Goal: Navigation & Orientation: Find specific page/section

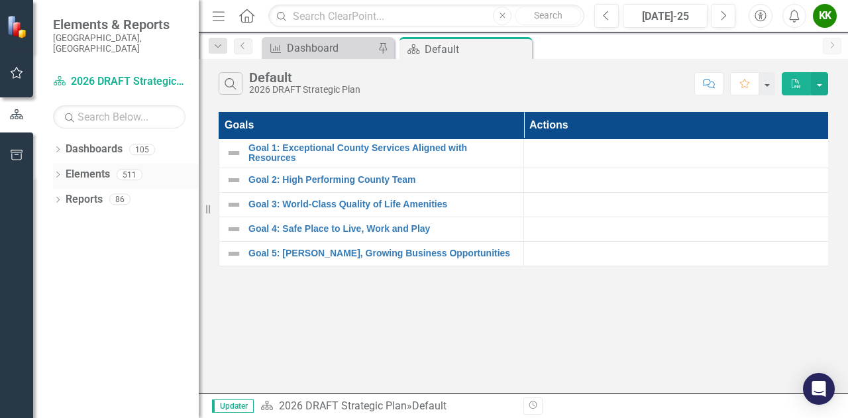
click at [58, 164] on div "Dropdown Elements 511" at bounding box center [126, 176] width 146 height 25
click at [74, 173] on div "Elements" at bounding box center [88, 175] width 44 height 22
click at [65, 164] on div "Dropdown Elements 511" at bounding box center [126, 176] width 146 height 25
click at [62, 172] on icon "Dropdown" at bounding box center [57, 175] width 9 height 7
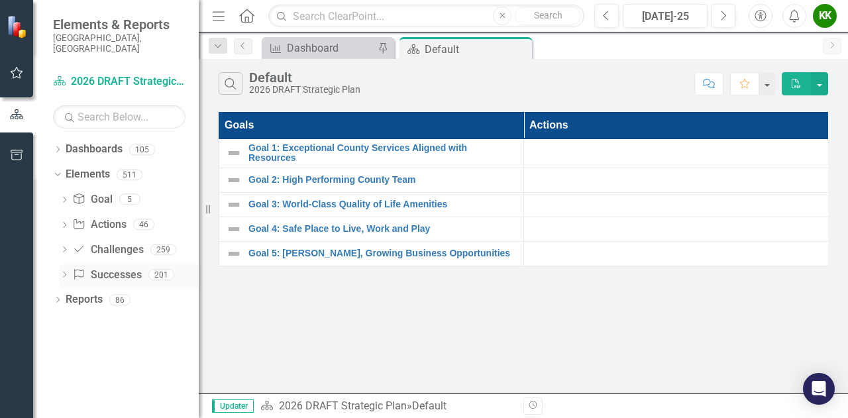
click at [123, 271] on link "Success Successes" at bounding box center [106, 275] width 69 height 15
click at [65, 272] on icon "Dropdown" at bounding box center [64, 275] width 9 height 7
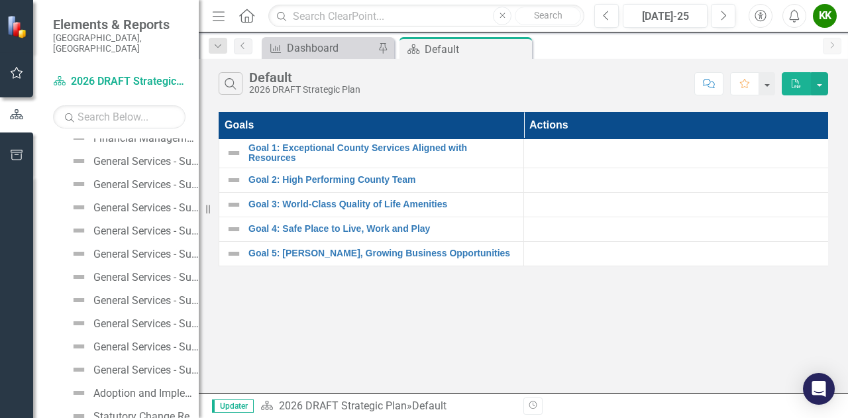
scroll to position [1428, 0]
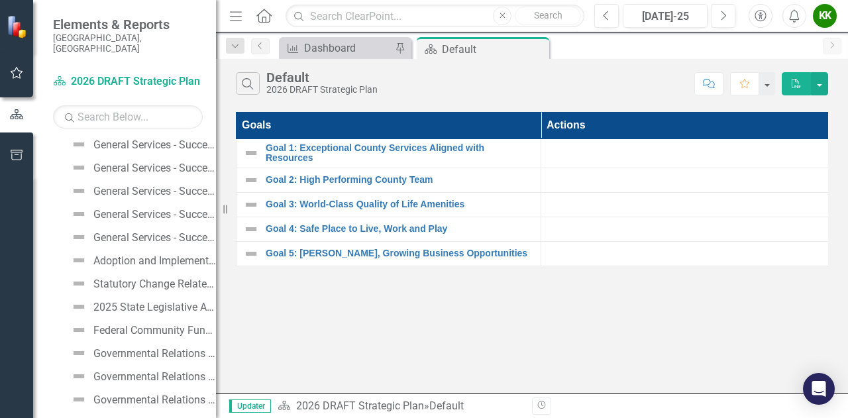
drag, startPoint x: 199, startPoint y: 226, endPoint x: 215, endPoint y: 331, distance: 106.0
click at [216, 331] on div "Resize" at bounding box center [221, 209] width 11 height 418
drag, startPoint x: 215, startPoint y: 331, endPoint x: 312, endPoint y: 339, distance: 96.4
click at [226, 339] on div "Resize" at bounding box center [220, 209] width 11 height 418
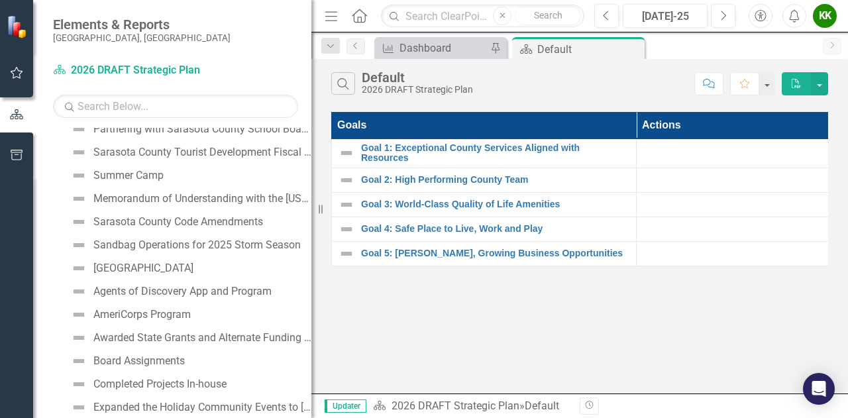
scroll to position [2789, 0]
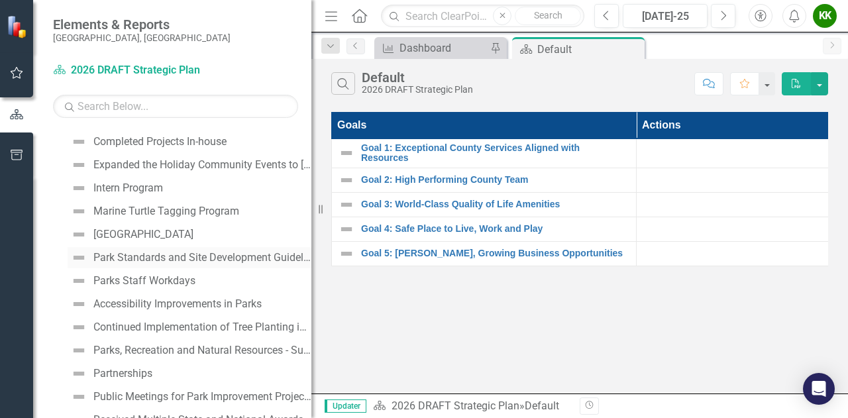
click at [219, 255] on div "Park Standards and Site Development Guidelines" at bounding box center [202, 258] width 218 height 12
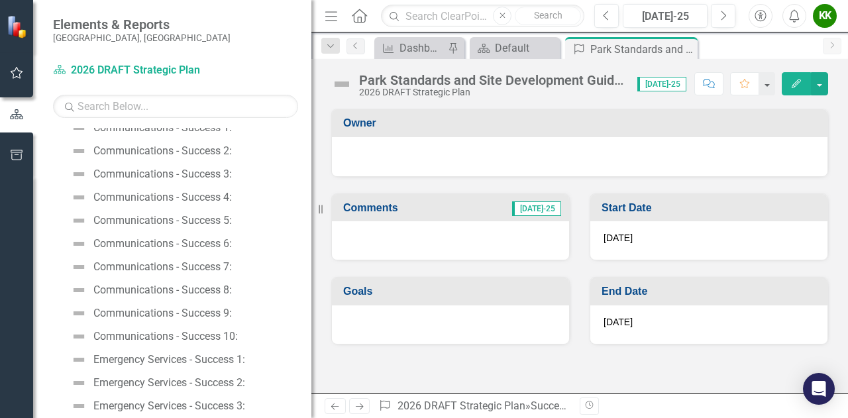
scroll to position [302, 0]
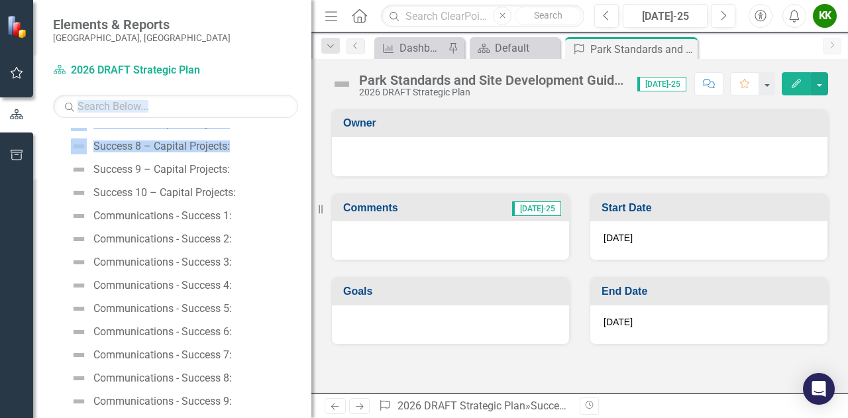
drag, startPoint x: 274, startPoint y: 151, endPoint x: 264, endPoint y: 84, distance: 67.8
click at [264, 84] on div "Dashboard 2026 DRAFT Strategic Plan Search Dropdown Dashboards 105 2026 DRAFT S…" at bounding box center [172, 239] width 278 height 359
click at [164, 68] on link "Dashboard 2026 DRAFT Strategic Plan" at bounding box center [136, 70] width 166 height 15
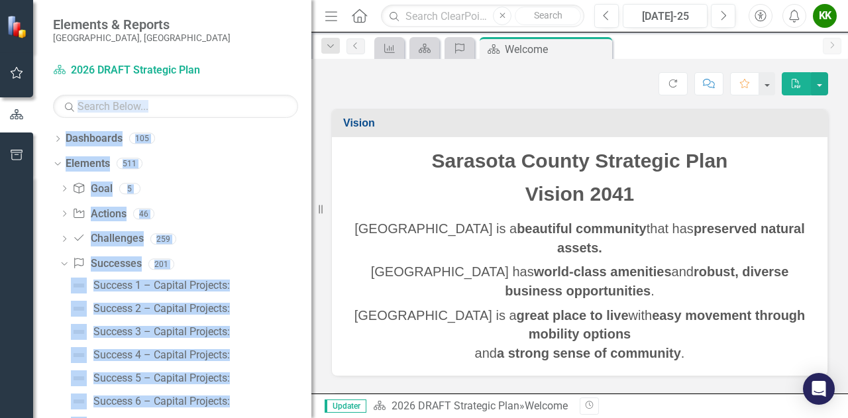
click at [360, 21] on icon "Home" at bounding box center [359, 16] width 17 height 14
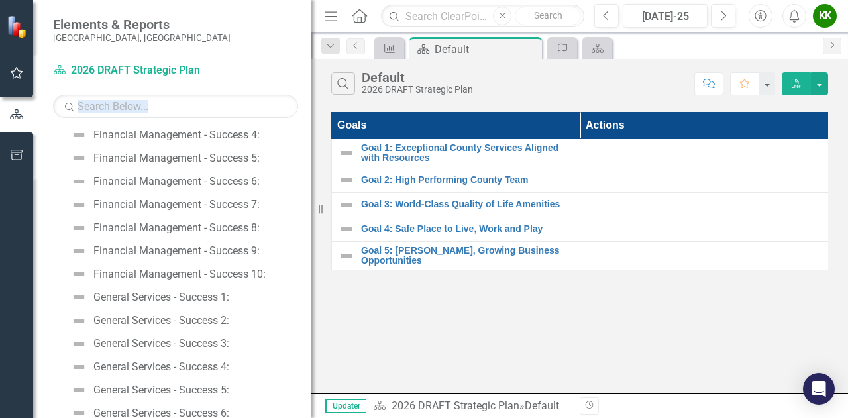
scroll to position [1229, 0]
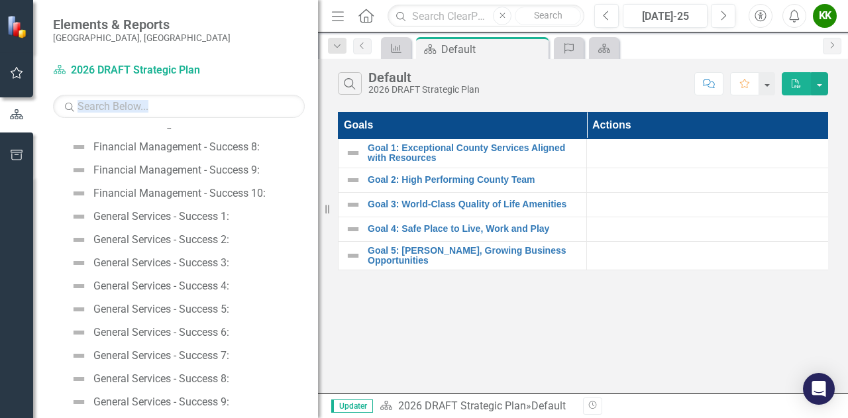
drag, startPoint x: 318, startPoint y: 206, endPoint x: 318, endPoint y: 258, distance: 51.7
click at [318, 258] on div "Resize" at bounding box center [323, 209] width 11 height 418
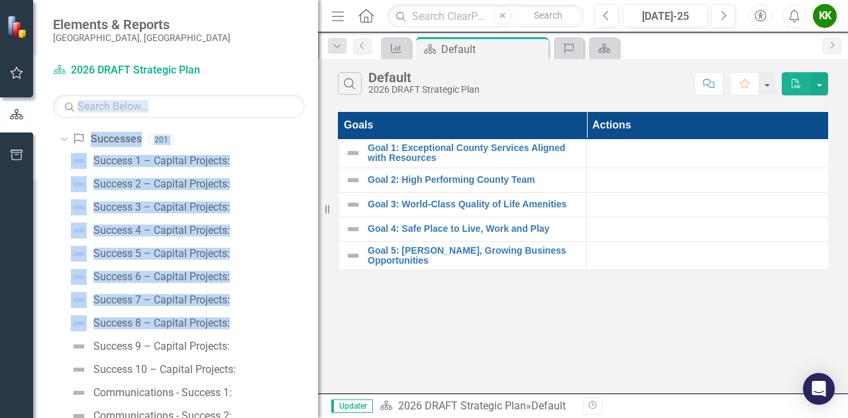
scroll to position [133, 0]
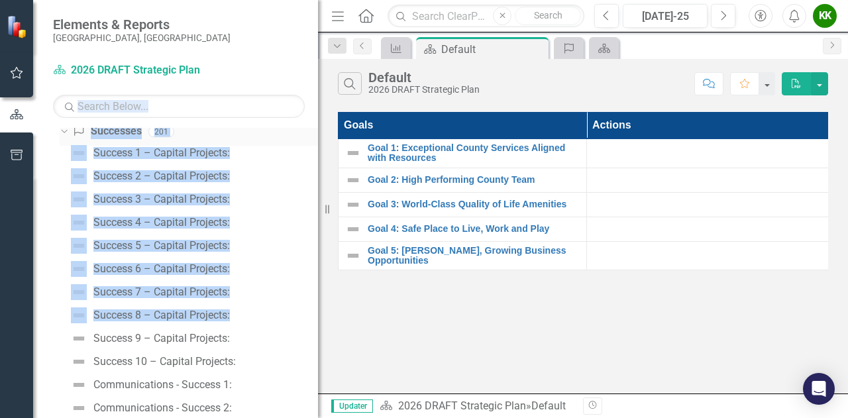
click at [121, 136] on link "Success Successes" at bounding box center [106, 131] width 69 height 15
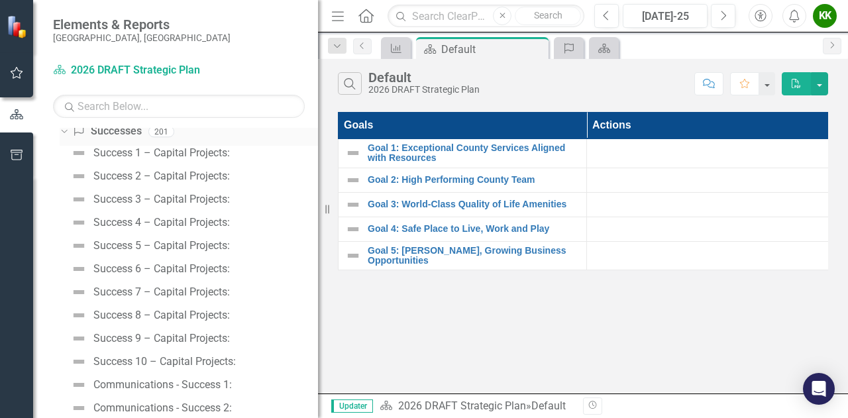
click at [115, 135] on link "Success Successes" at bounding box center [106, 131] width 69 height 15
click at [144, 131] on div "Success Successes 201" at bounding box center [195, 133] width 246 height 25
